Goal: Transaction & Acquisition: Purchase product/service

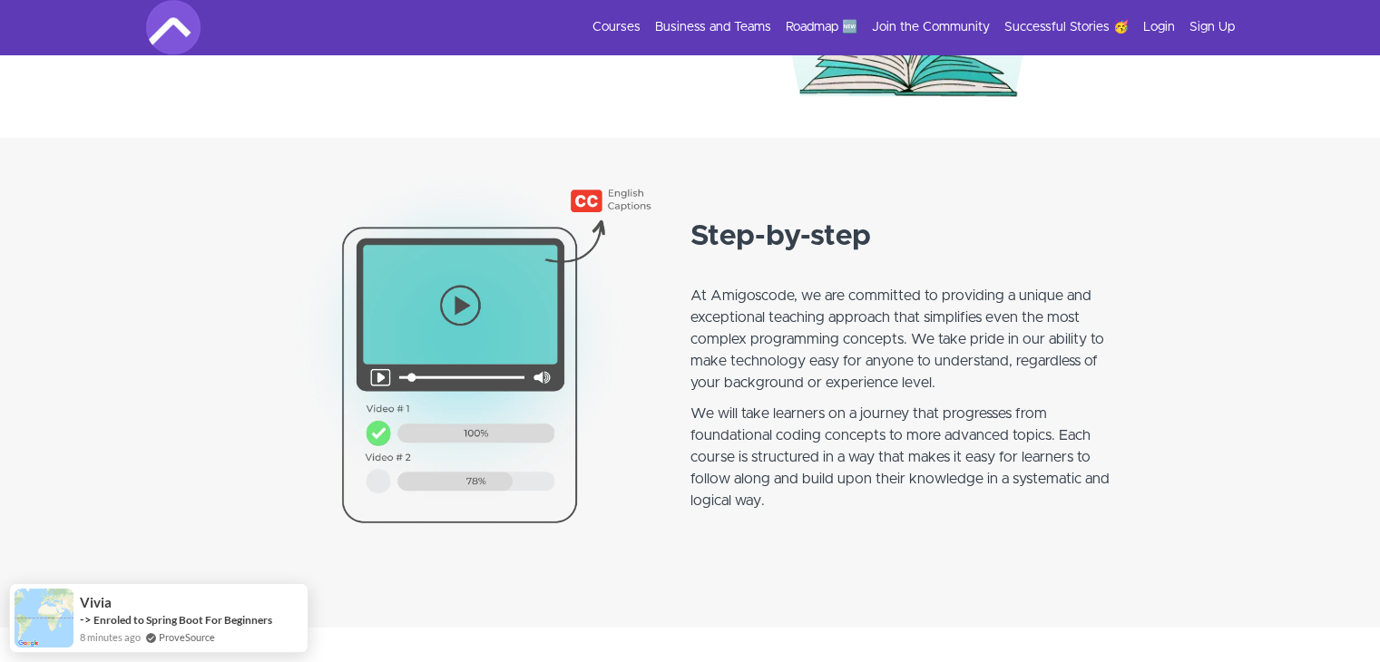
scroll to position [1459, 0]
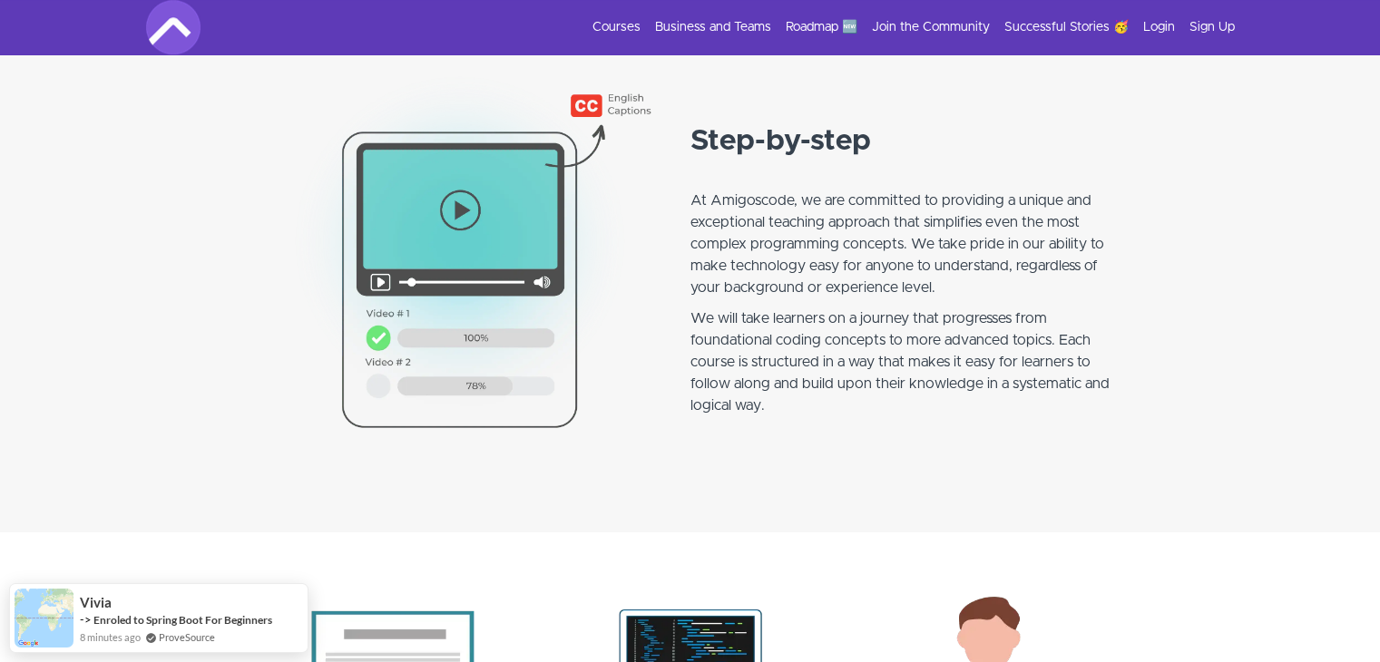
click at [603, 15] on div "Courses Business and Teams Roadmap 🆕 Join the Community Successful Stories 🥳 Lo…" at bounding box center [690, 27] width 1089 height 54
click at [611, 20] on div "Courses Business and Teams Roadmap 🆕 Join the Community Successful Stories 🥳 Lo…" at bounding box center [690, 27] width 1089 height 54
click at [611, 20] on link "Courses" at bounding box center [616, 27] width 48 height 18
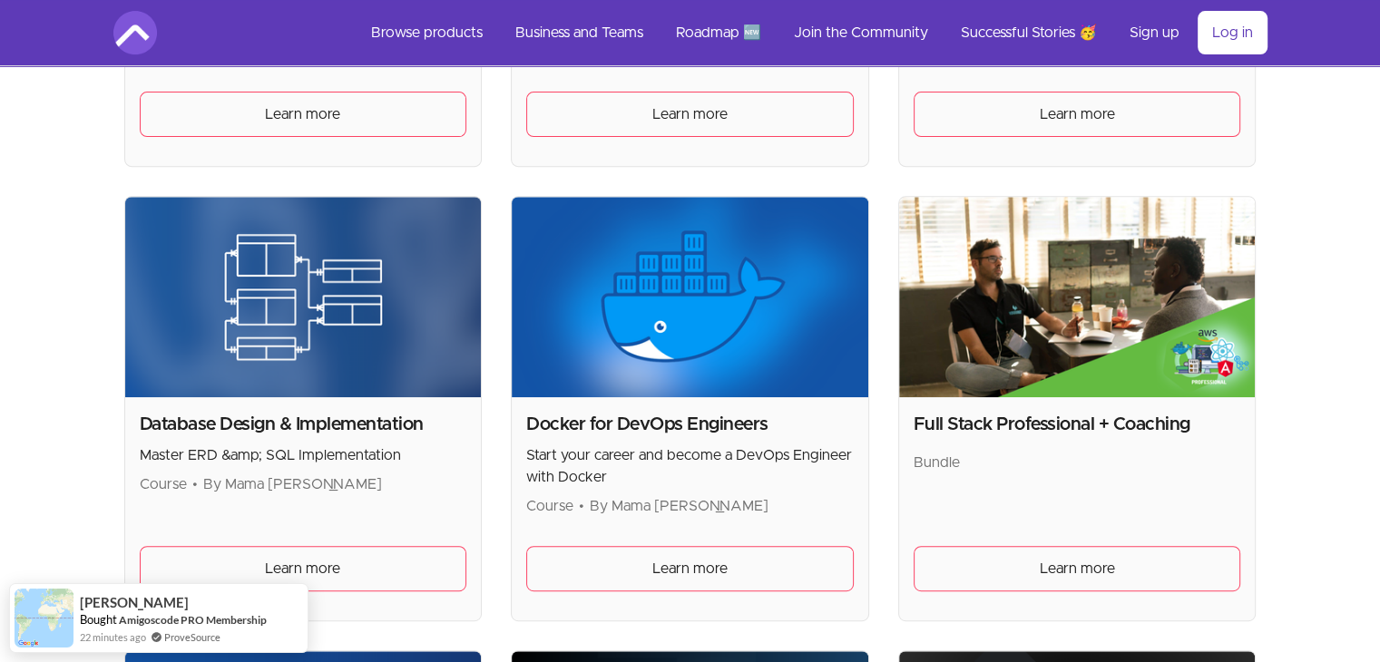
scroll to position [784, 0]
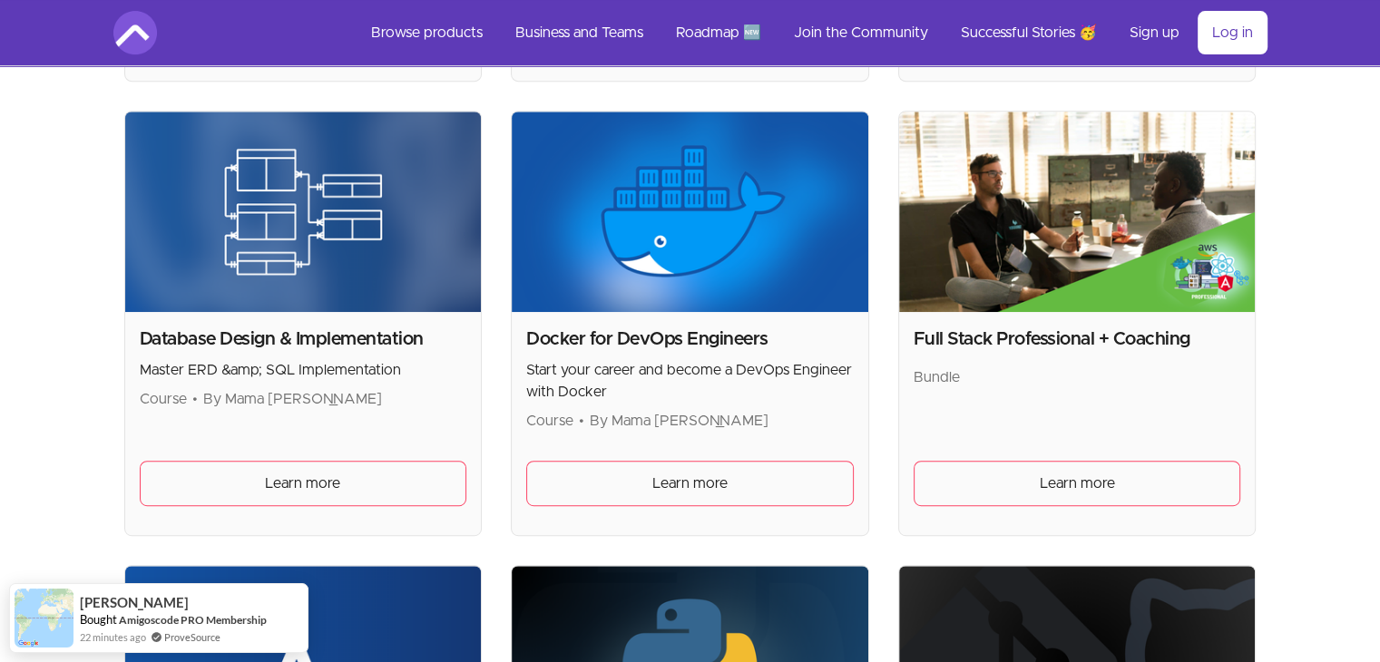
click at [382, 401] on span "By Mama Samba Braima Nelson" at bounding box center [292, 399] width 179 height 15
click at [445, 422] on div "Database Design & Implementation Master ERD &amp; SQL Implementation Course • B…" at bounding box center [303, 423] width 357 height 223
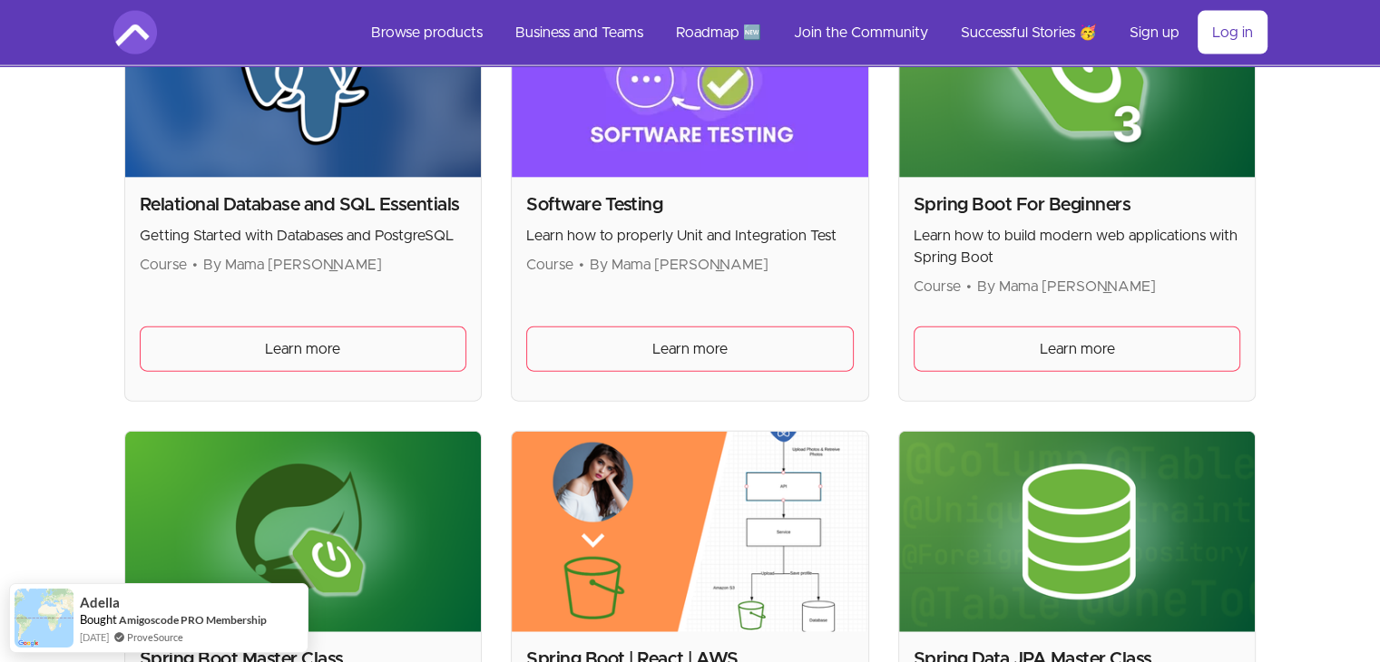
scroll to position [4129, 0]
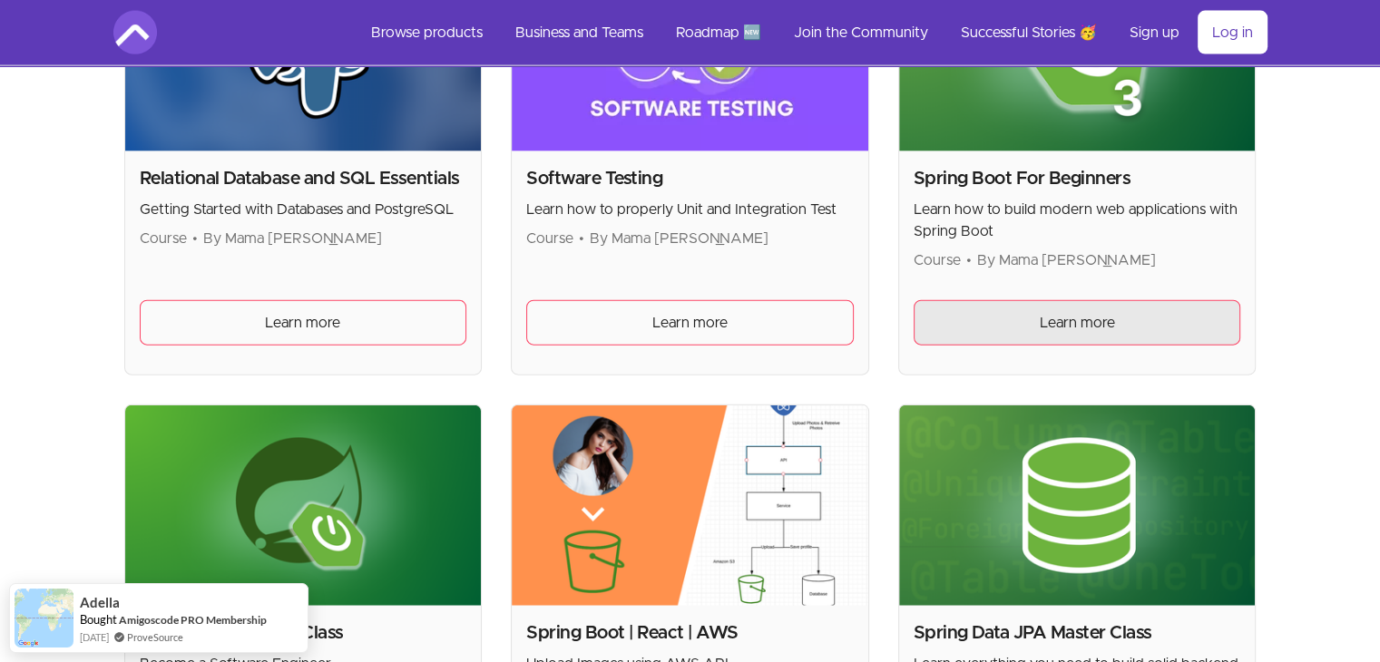
click at [1104, 328] on span "Learn more" at bounding box center [1077, 323] width 75 height 22
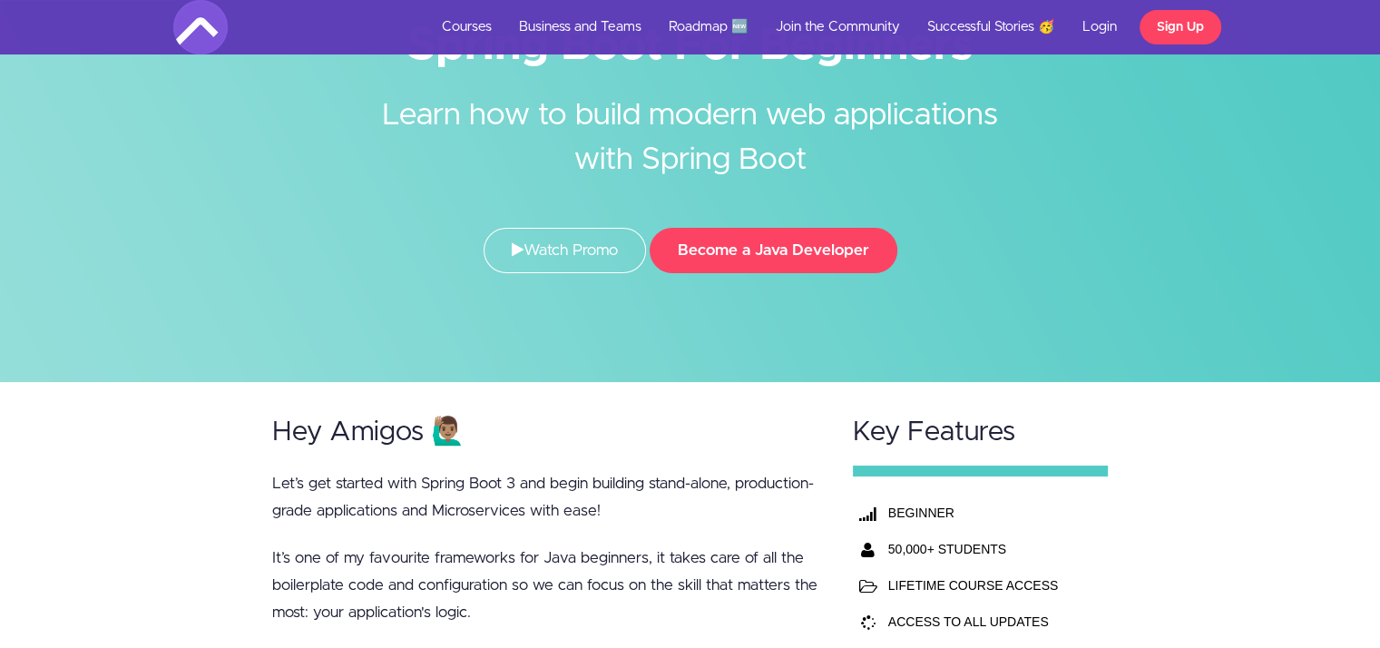
scroll to position [119, 0]
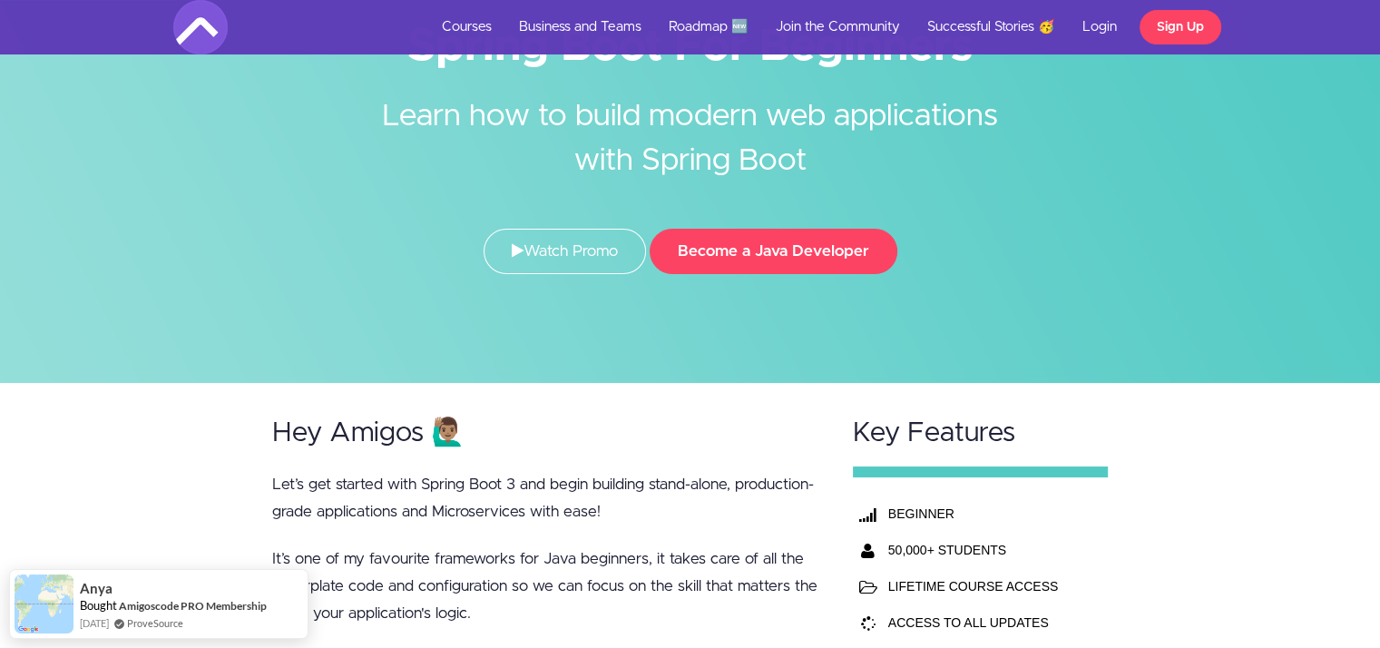
click at [684, 130] on h2 "Learn how to build modern web applications with Spring Boot" at bounding box center [690, 125] width 680 height 116
click at [503, 175] on h2 "Learn how to build modern web applications with Spring Boot" at bounding box center [690, 125] width 680 height 116
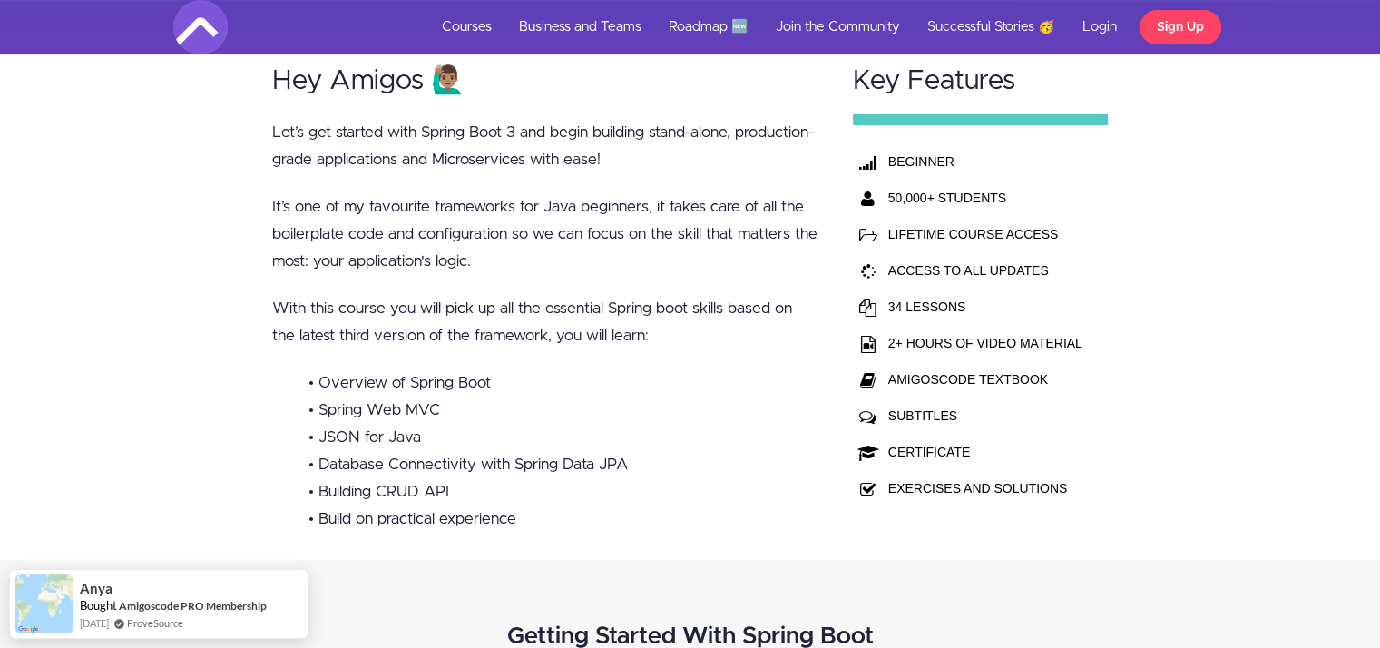
scroll to position [468, 0]
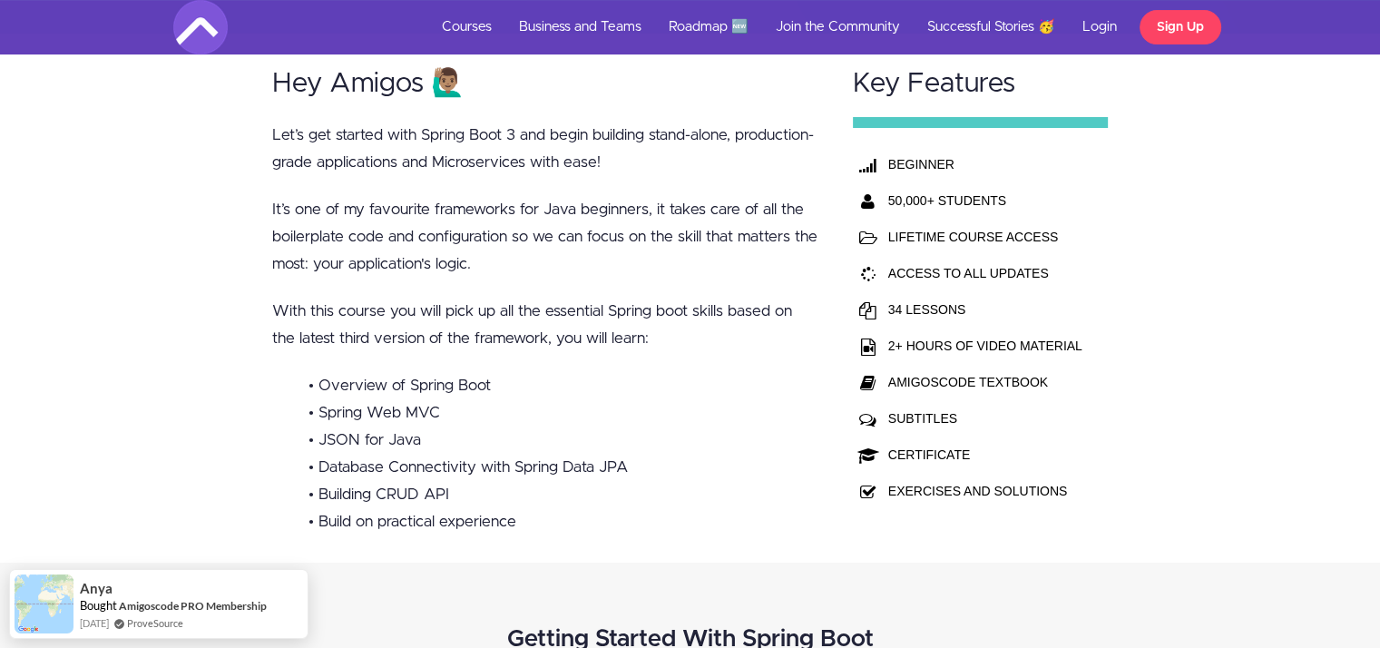
click at [401, 411] on li "• Spring Web MVC" at bounding box center [563, 412] width 510 height 27
click at [386, 449] on li "• JSON for Java" at bounding box center [563, 439] width 510 height 27
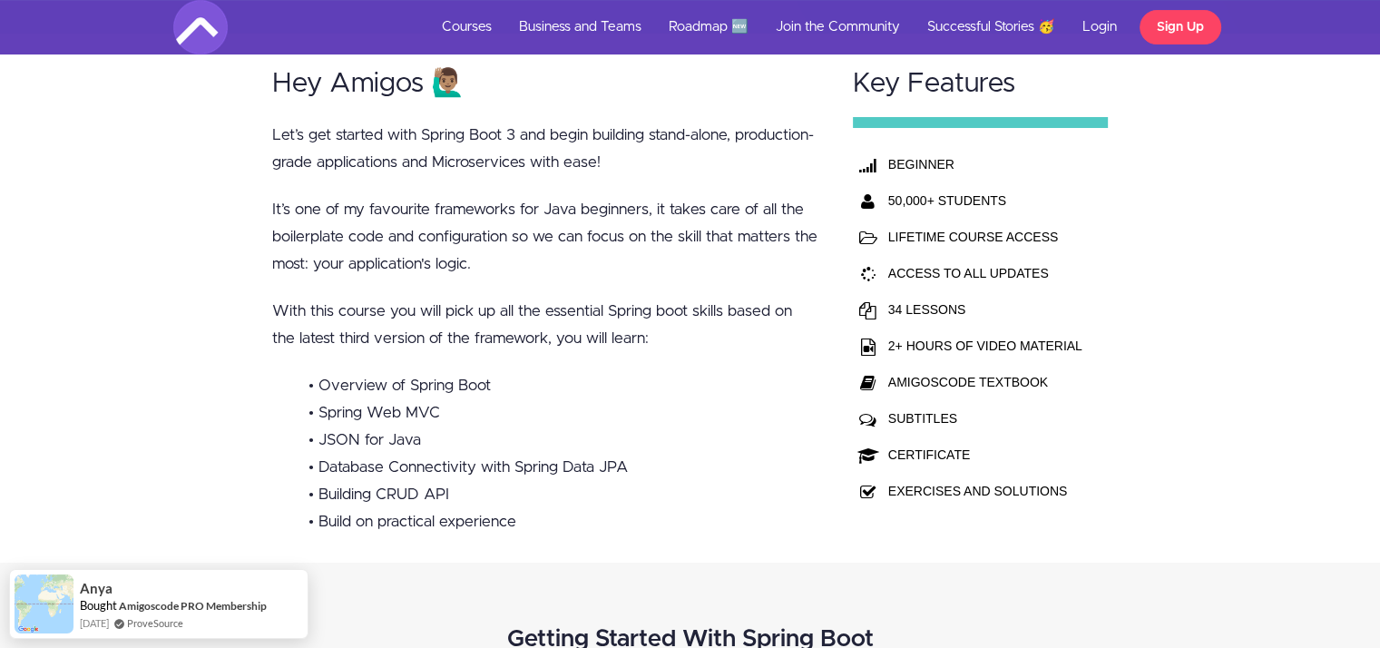
click at [493, 460] on li "• Database Connectivity with Spring Data JPA" at bounding box center [563, 467] width 510 height 27
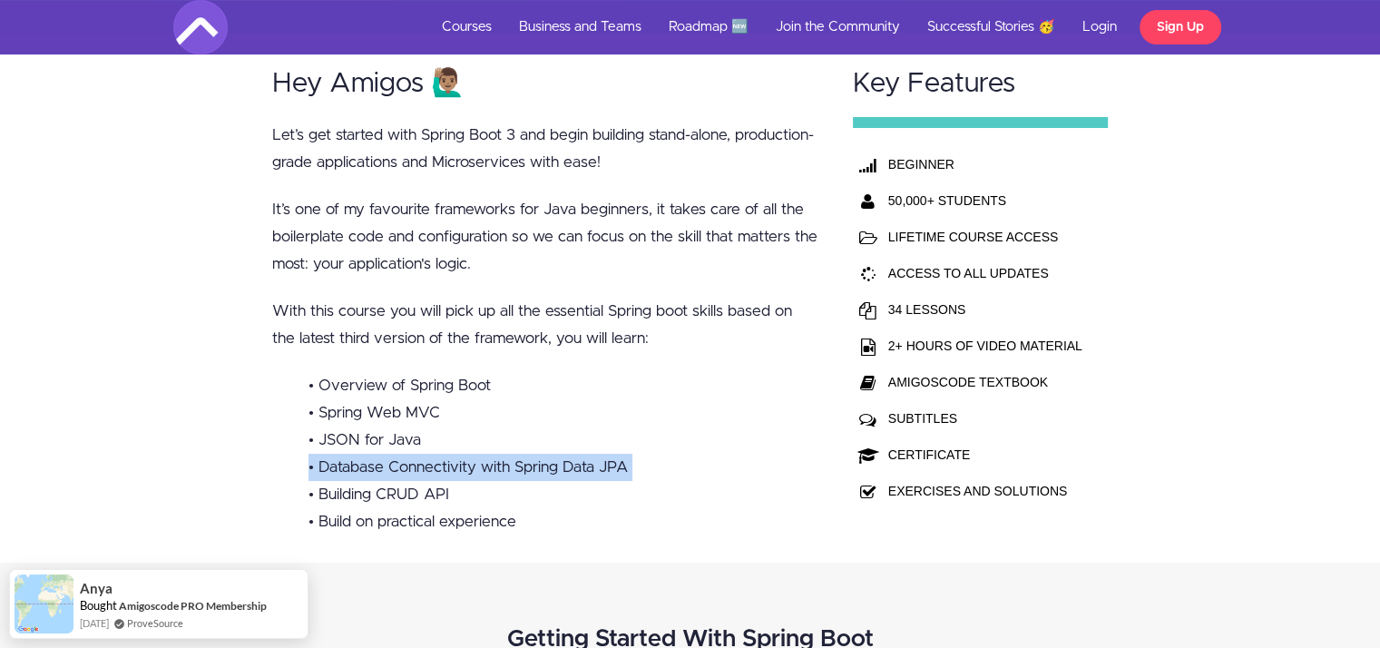
click at [493, 460] on li "• Database Connectivity with Spring Data JPA" at bounding box center [563, 467] width 510 height 27
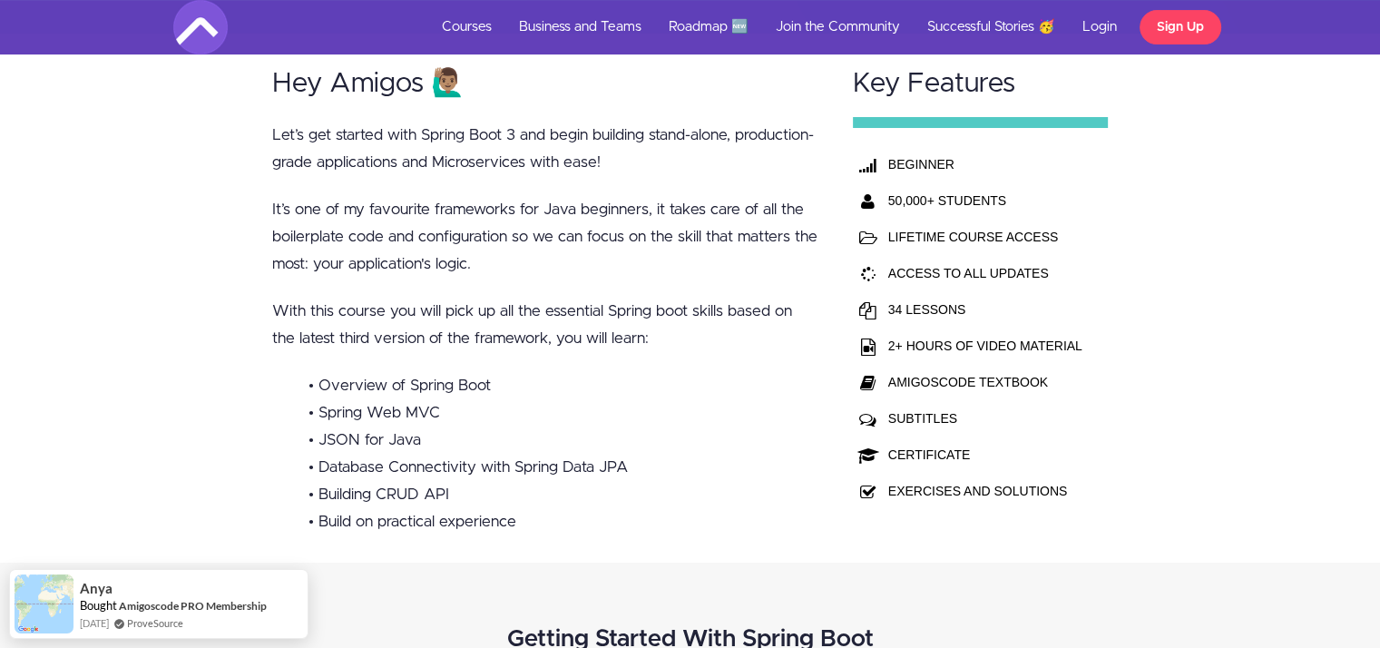
click at [523, 442] on li "• JSON for Java" at bounding box center [563, 439] width 510 height 27
click at [428, 510] on li "• Build on practical experience" at bounding box center [563, 521] width 510 height 27
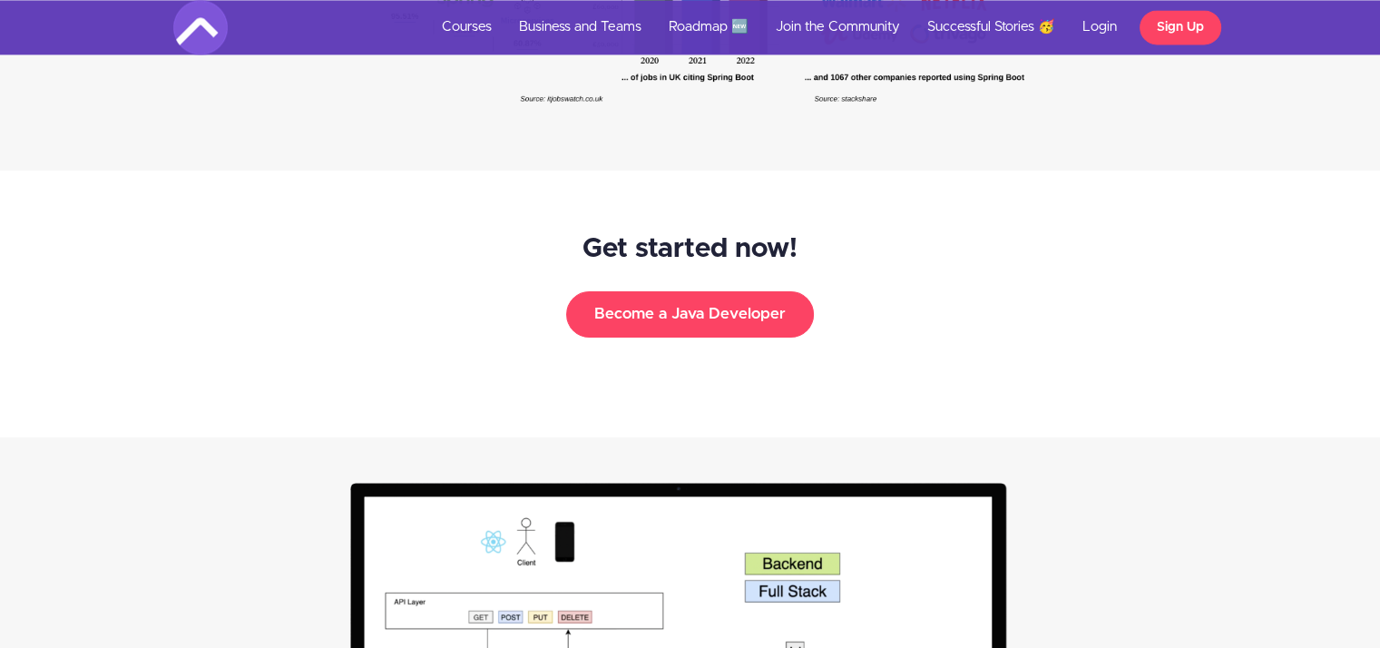
scroll to position [2851, 0]
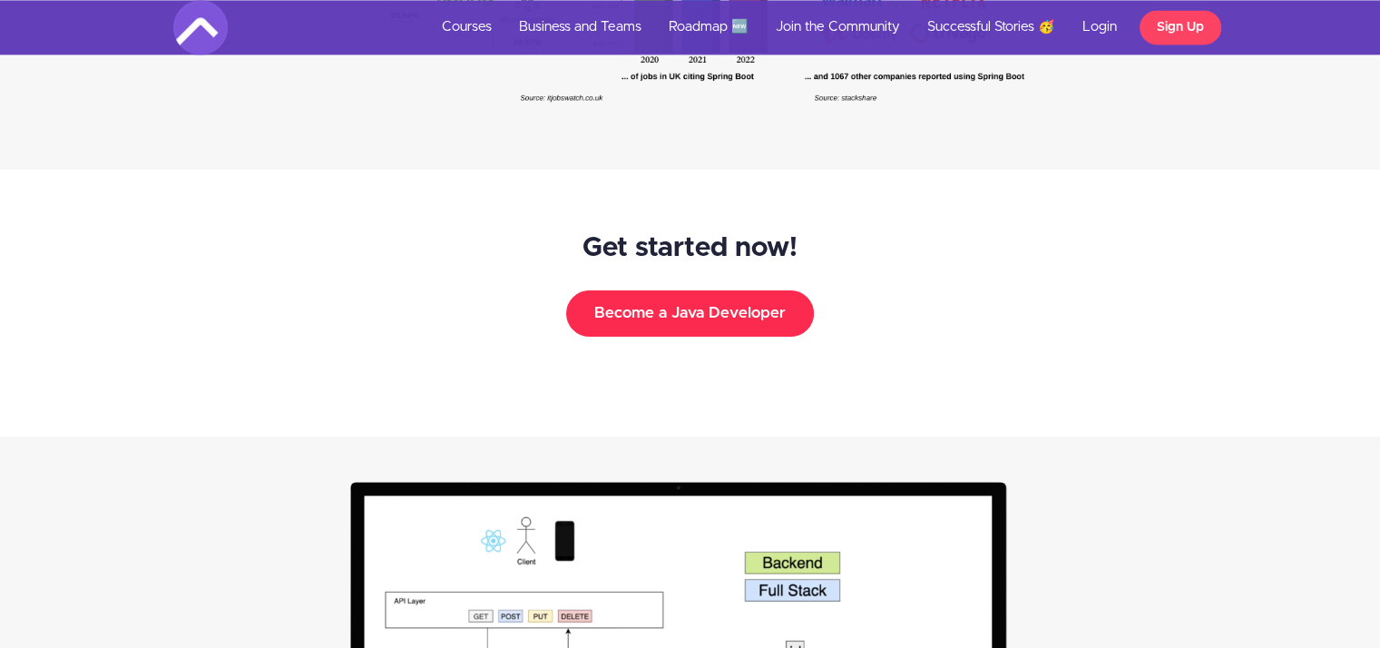
click at [707, 303] on button "Become a Java Developer" at bounding box center [690, 312] width 248 height 45
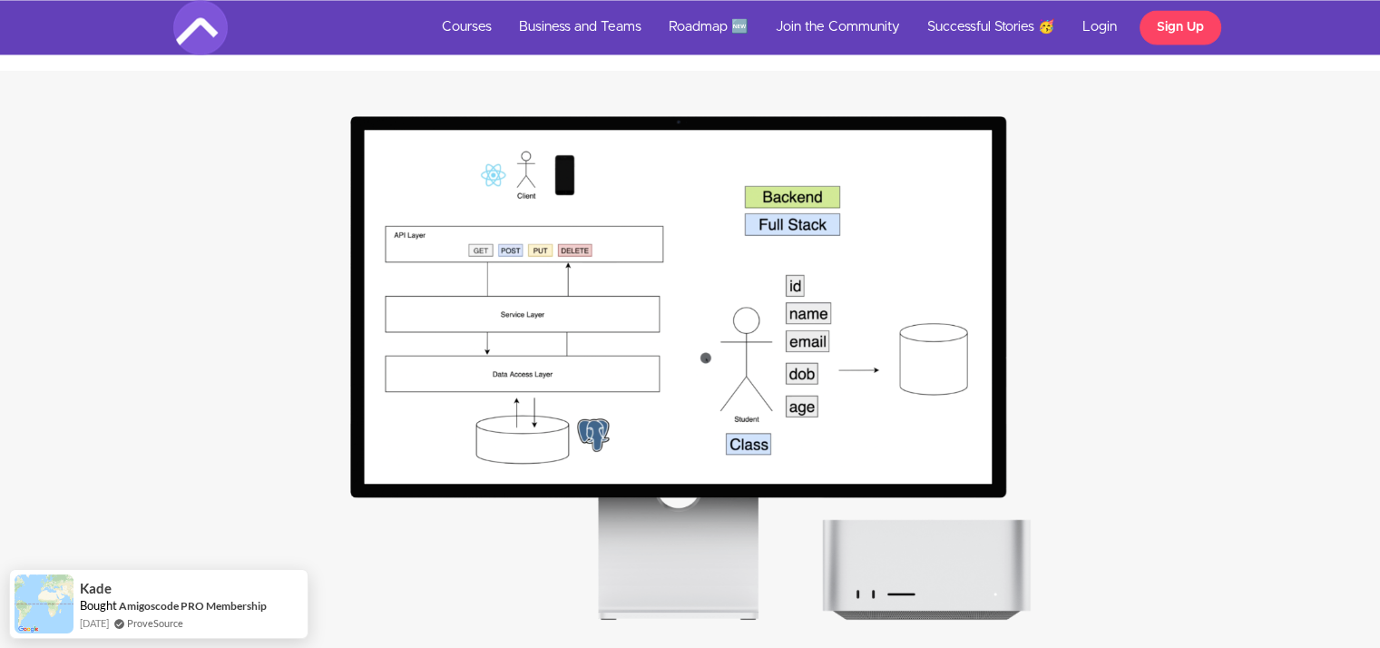
scroll to position [3512, 0]
